Goal: Navigation & Orientation: Find specific page/section

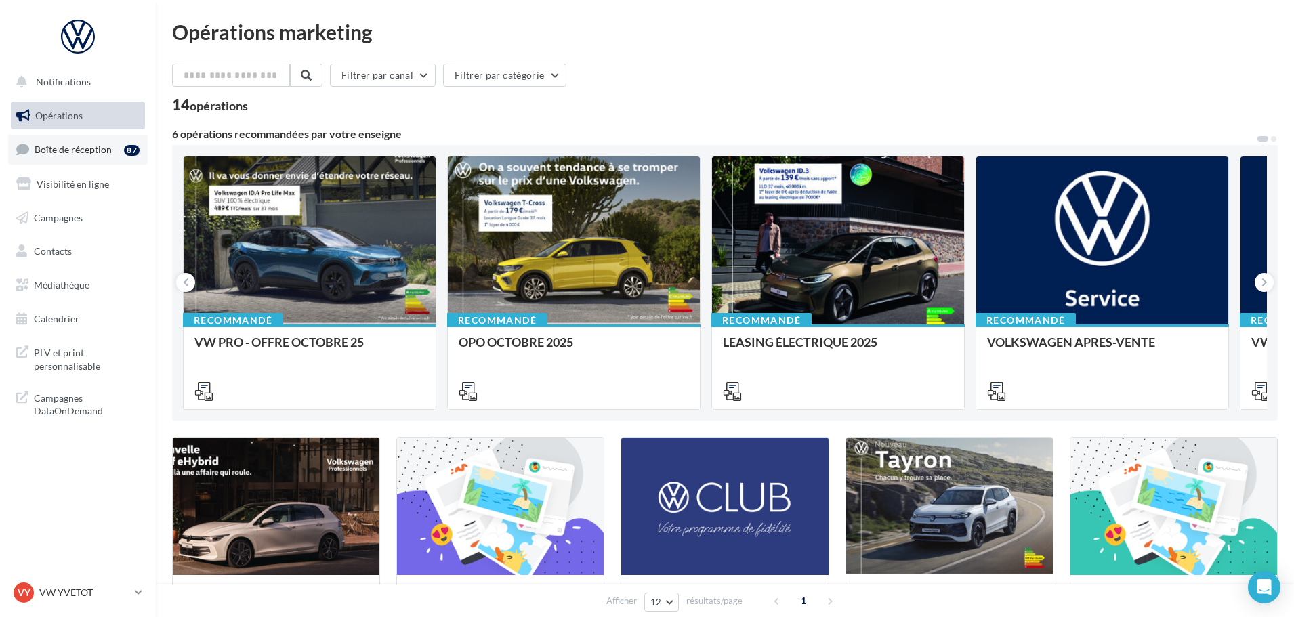
click at [89, 144] on span "Boîte de réception" at bounding box center [73, 150] width 77 height 12
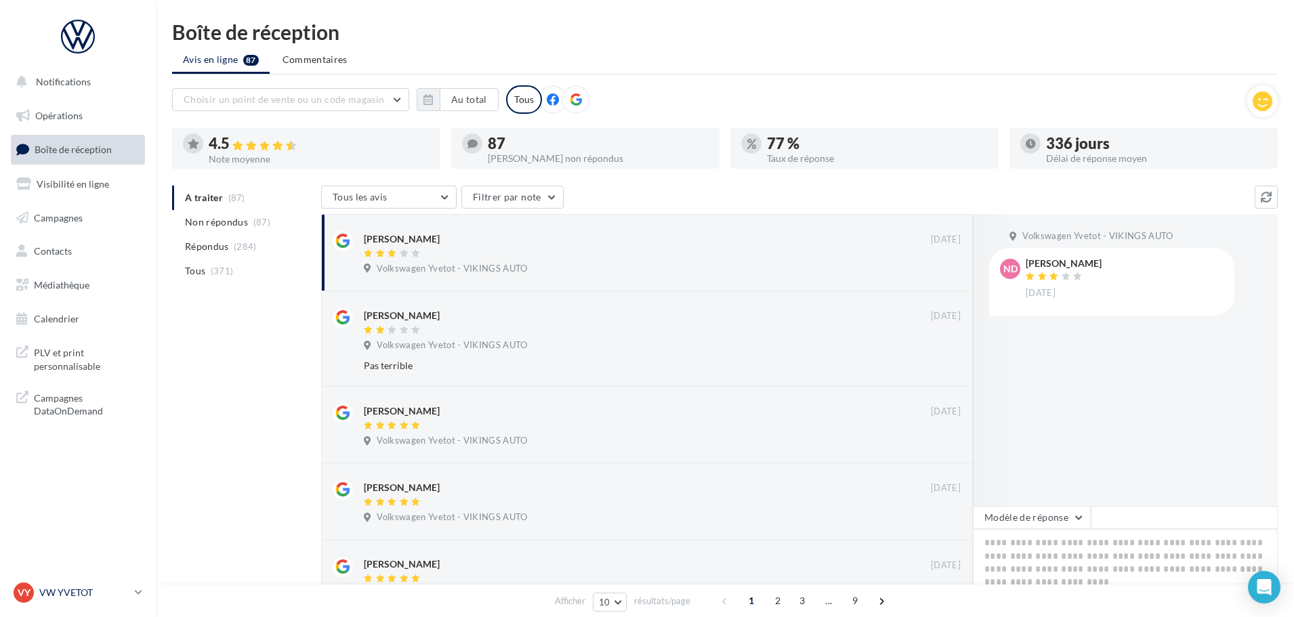
click at [87, 595] on p "VW YVETOT" at bounding box center [84, 593] width 90 height 14
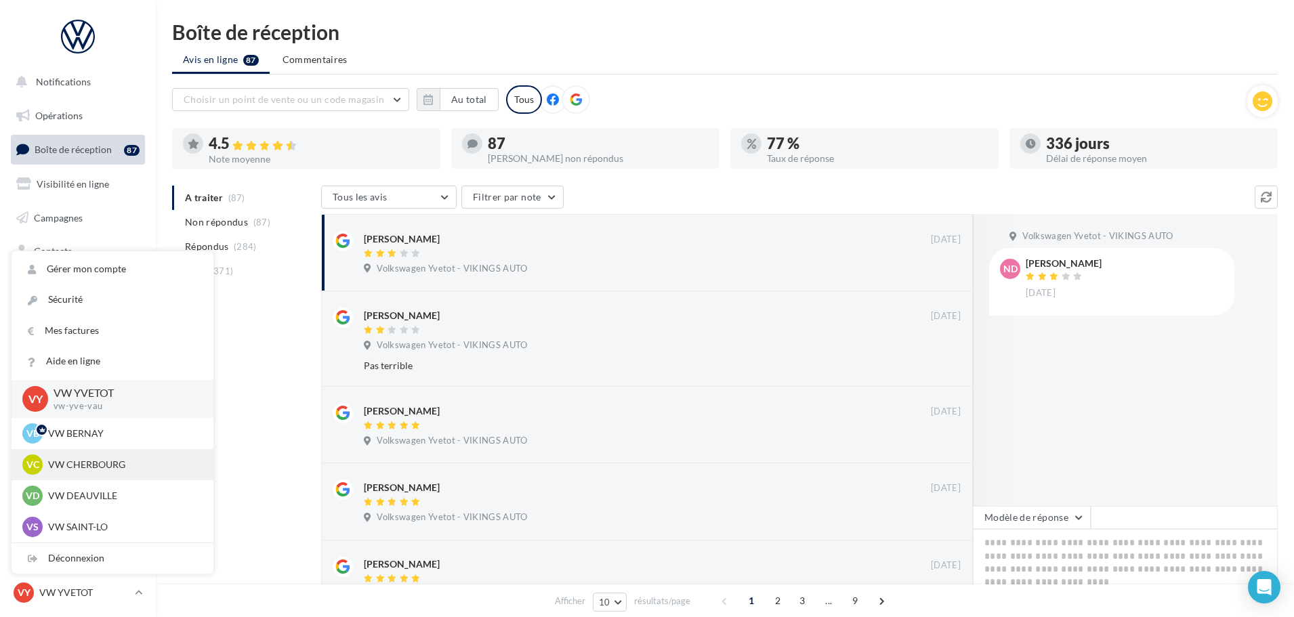
click at [104, 453] on div "VC VW CHERBOURG vw-tour-vau" at bounding box center [113, 464] width 202 height 31
click at [113, 468] on p "VW CHERBOURG" at bounding box center [122, 465] width 149 height 14
